Goal: Download file/media

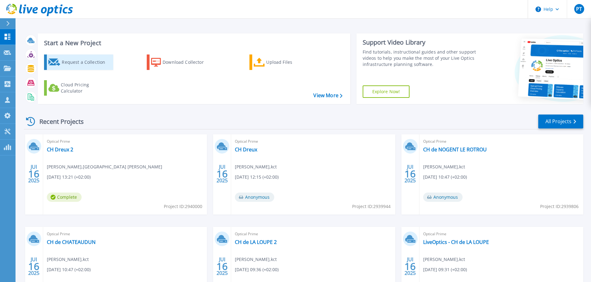
click at [91, 60] on div "Request a Collection" at bounding box center [87, 62] width 50 height 12
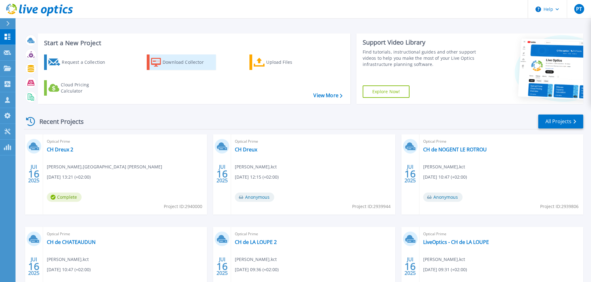
click at [169, 61] on div "Download Collector" at bounding box center [187, 62] width 50 height 12
